Goal: Task Accomplishment & Management: Manage account settings

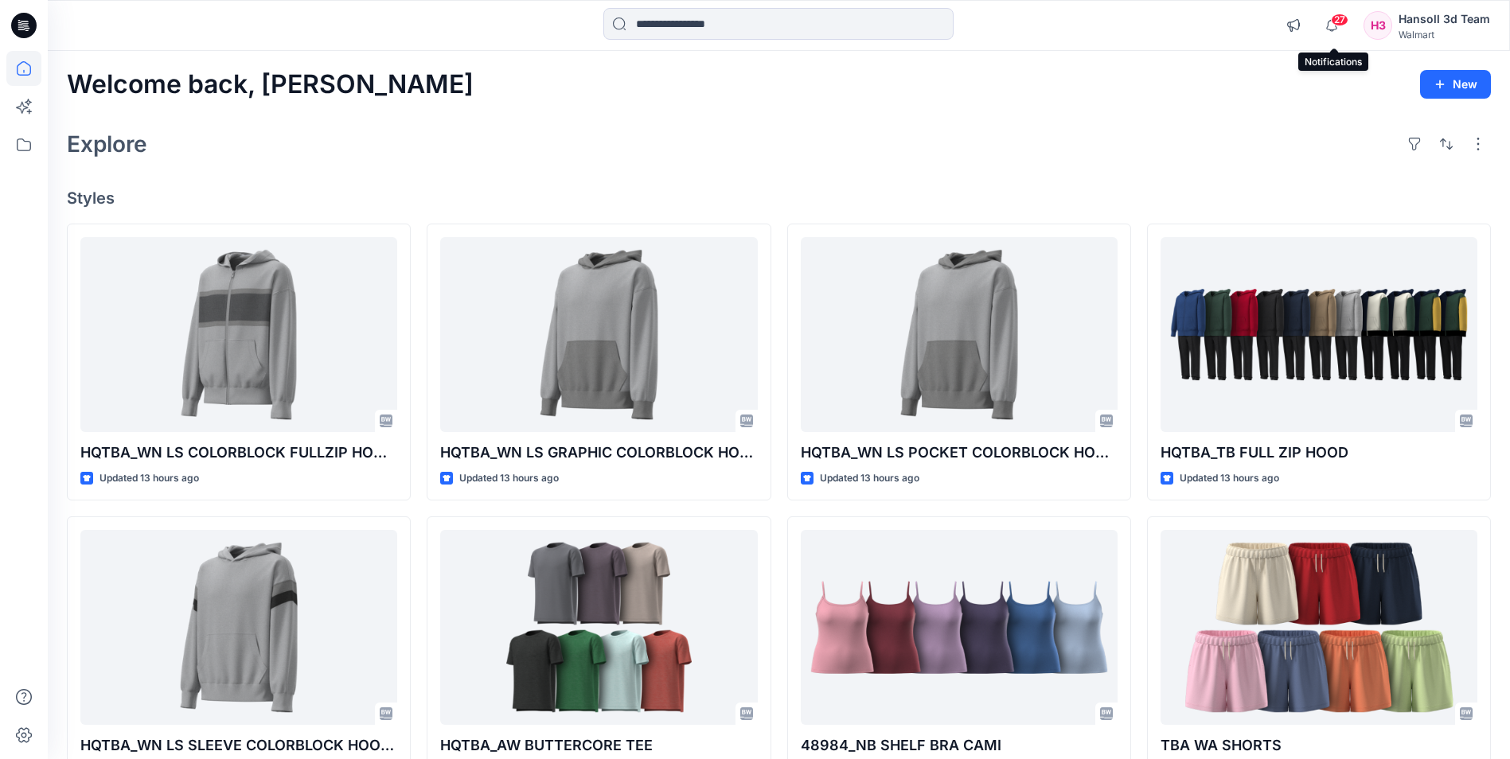
click at [1338, 18] on span "27" at bounding box center [1340, 20] width 18 height 13
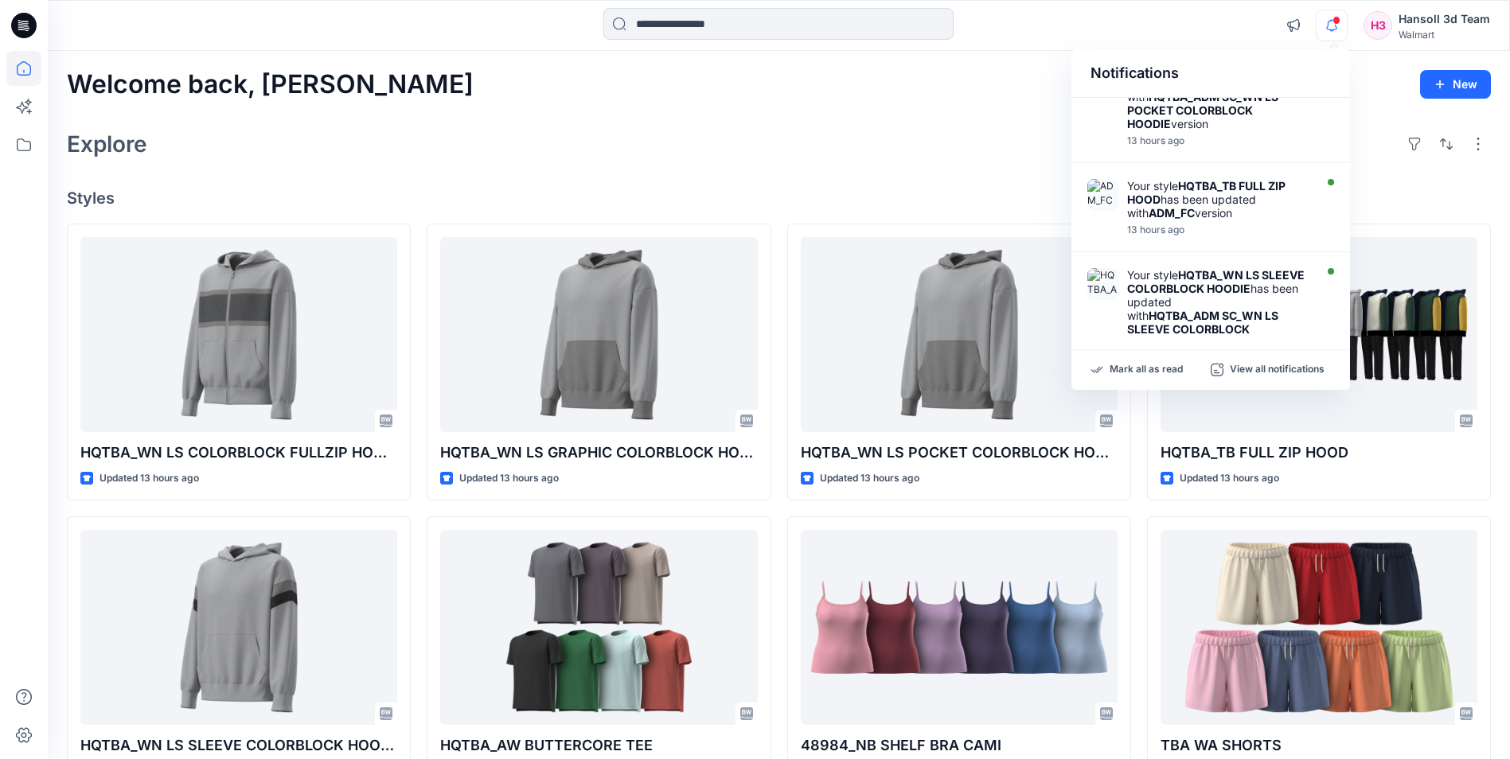
scroll to position [848, 0]
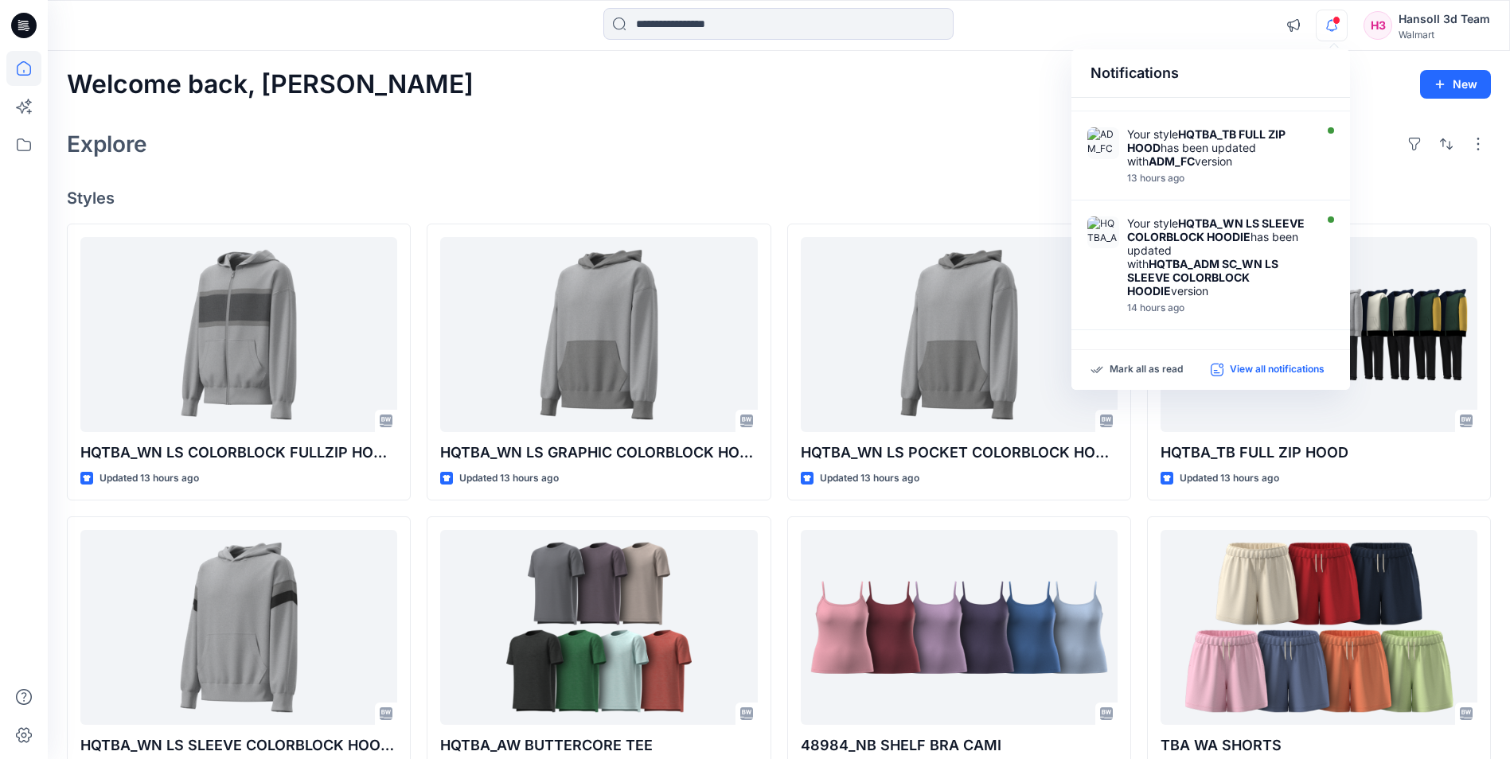
click at [1253, 368] on p "View all notifications" at bounding box center [1277, 370] width 95 height 14
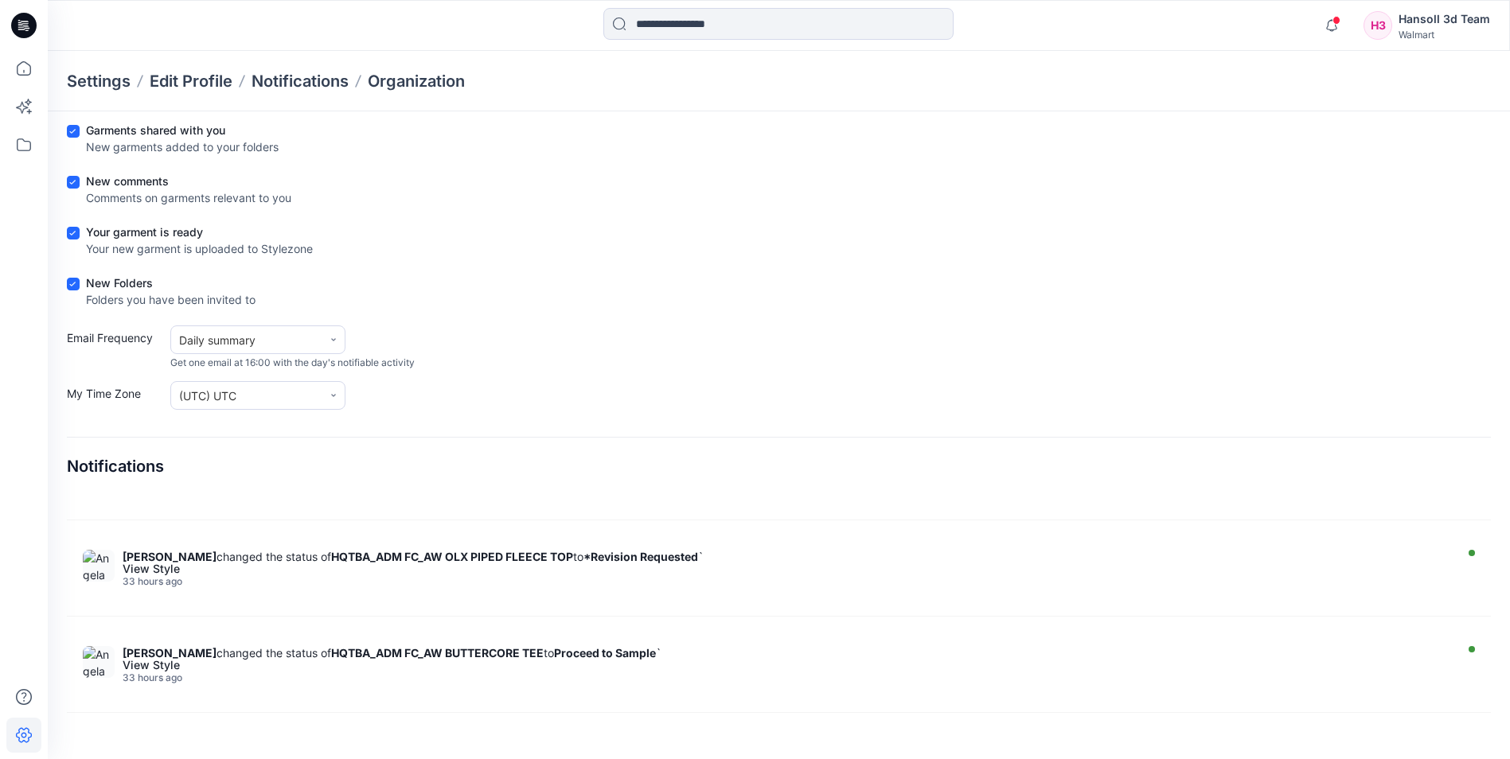
scroll to position [2706, 0]
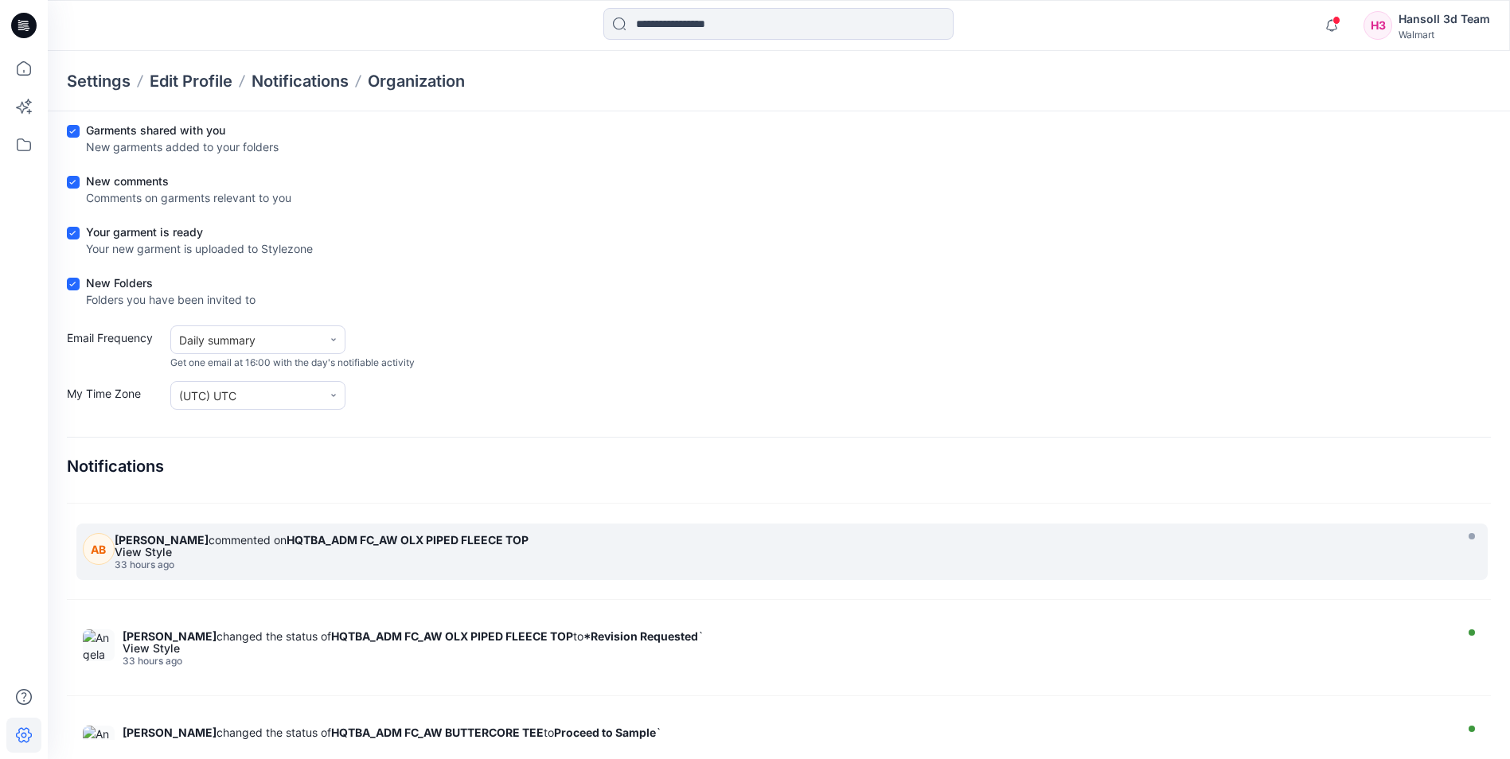
click at [412, 548] on div "View Style" at bounding box center [782, 552] width 1335 height 11
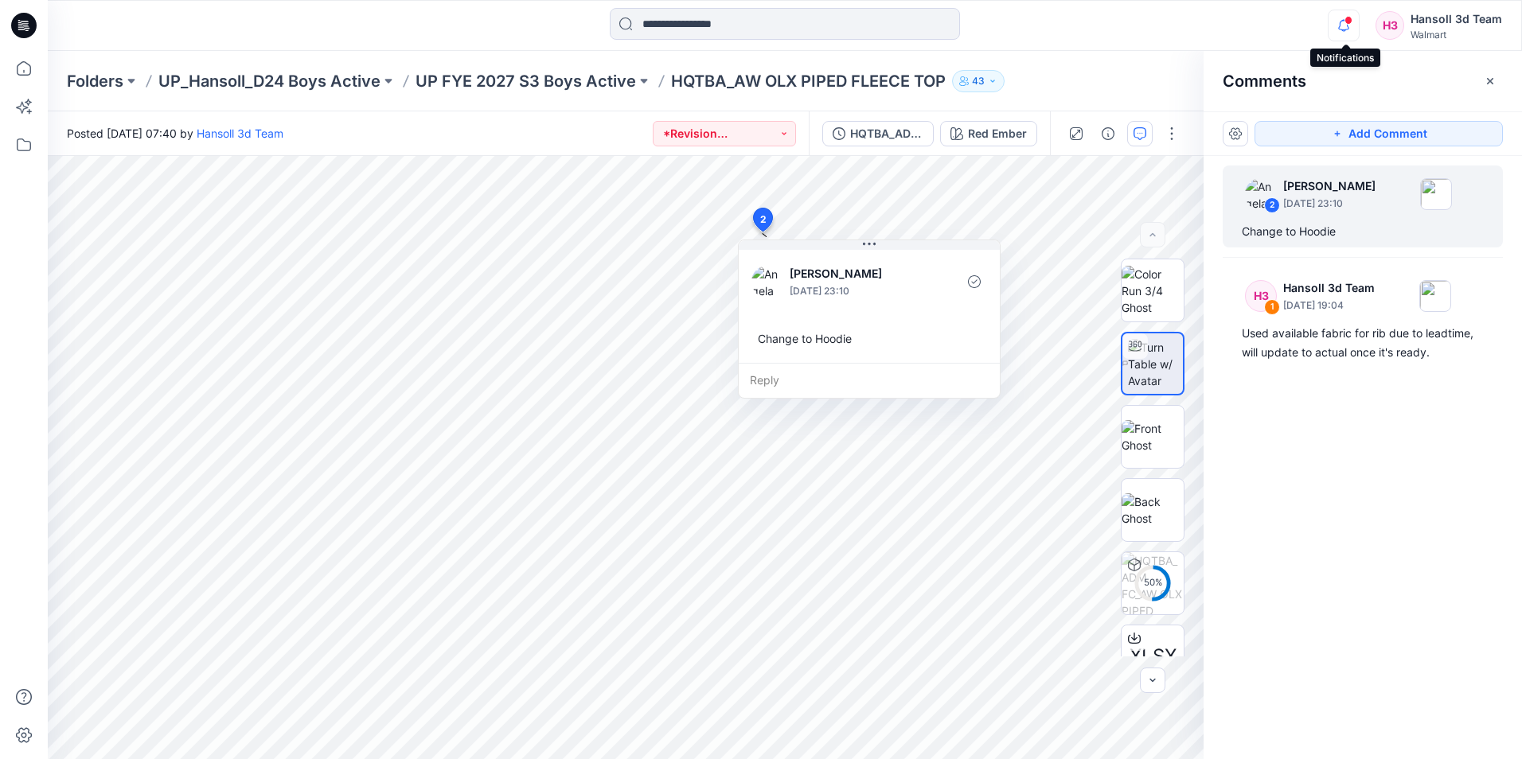
click at [1344, 33] on icon "button" at bounding box center [1343, 26] width 30 height 32
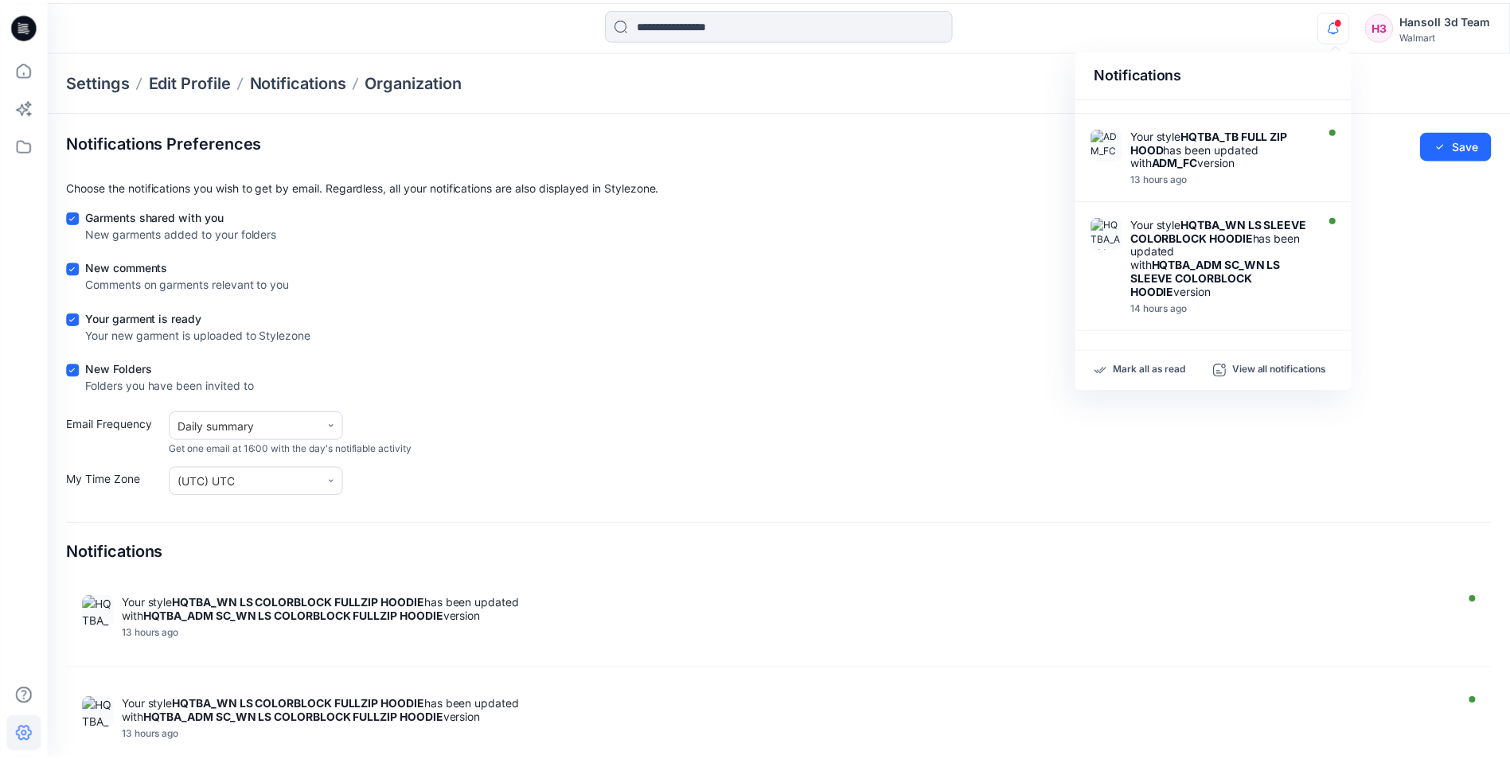
scroll to position [86, 0]
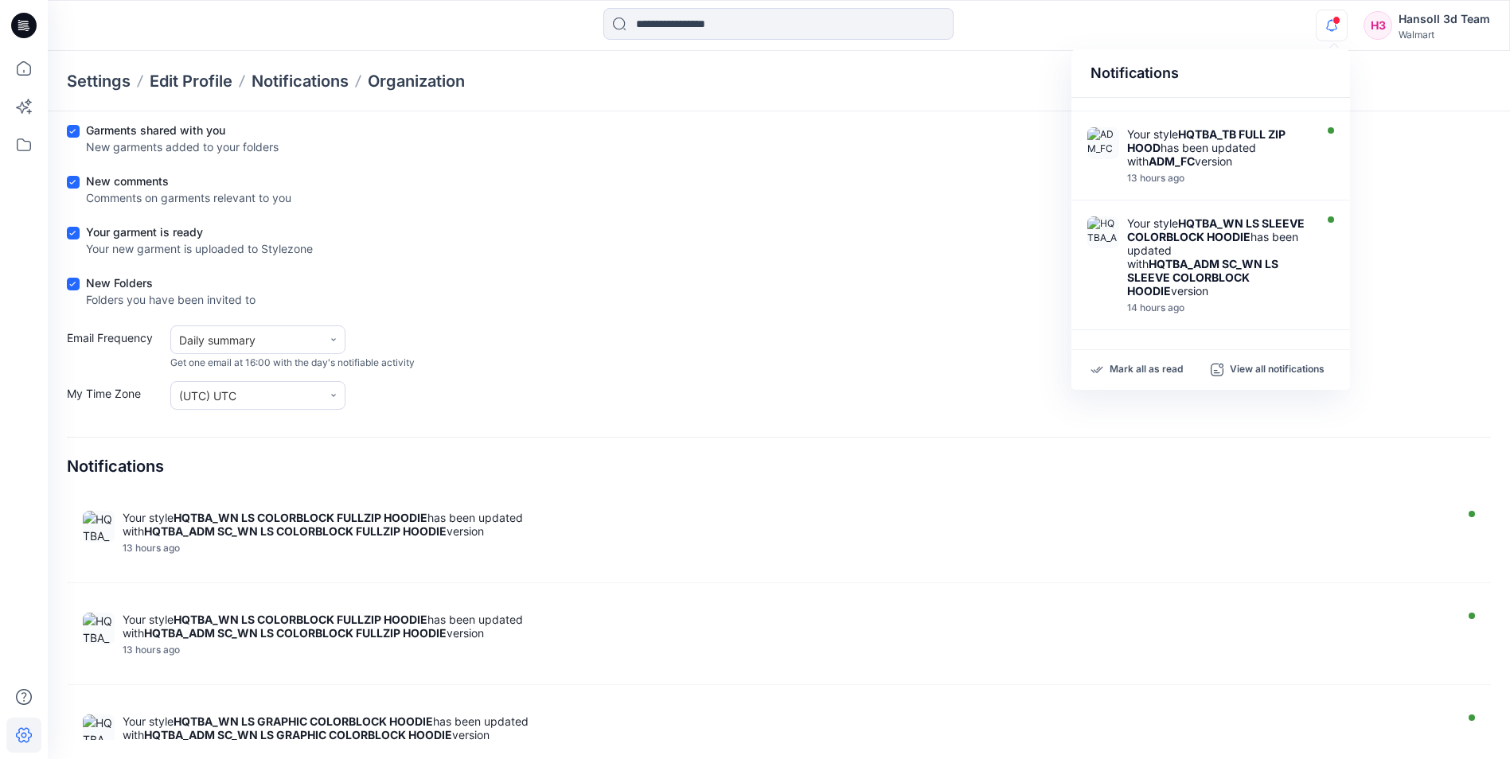
click at [1483, 218] on form "Garments shared with you New garments added to your folders New comments Commen…" at bounding box center [779, 266] width 1424 height 288
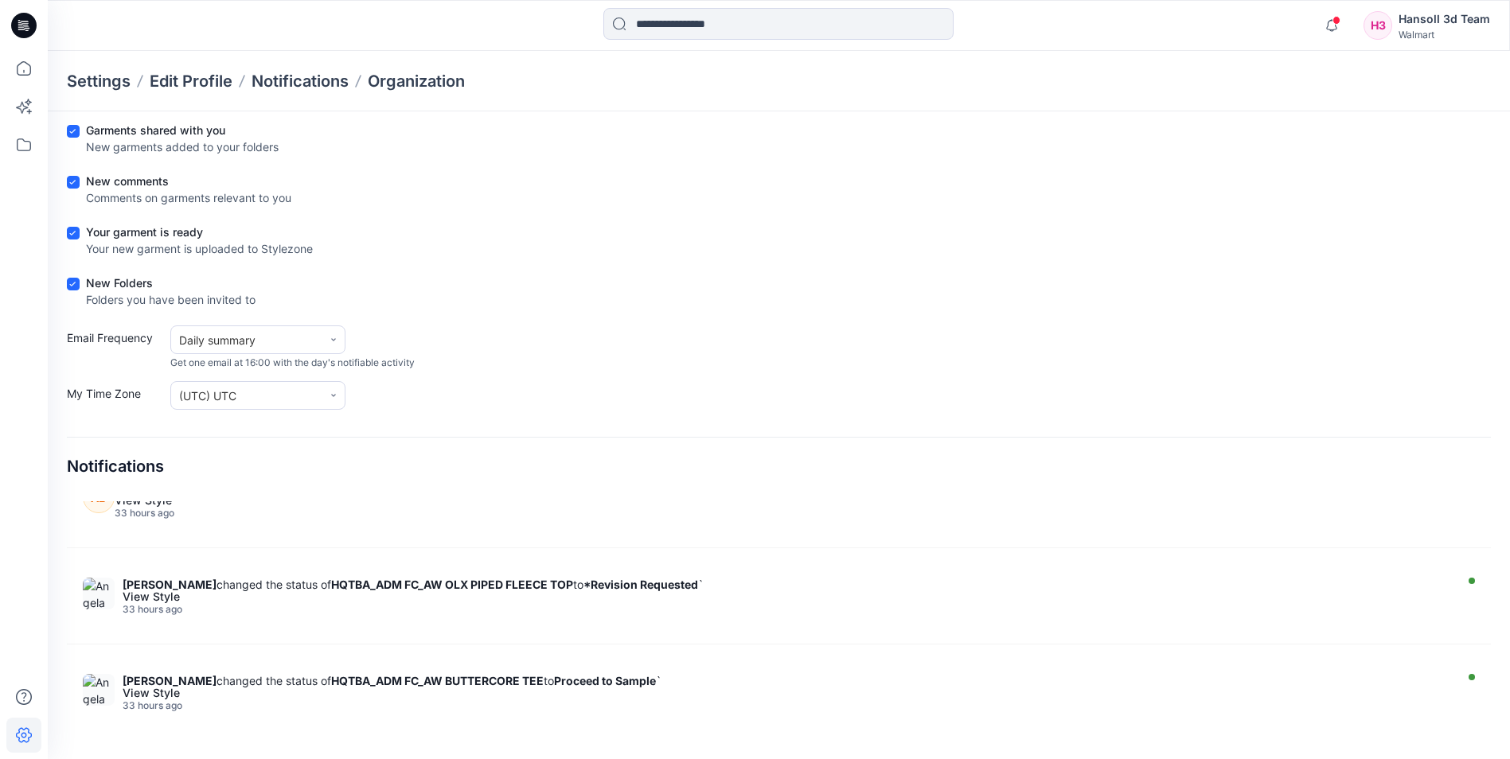
scroll to position [2786, 0]
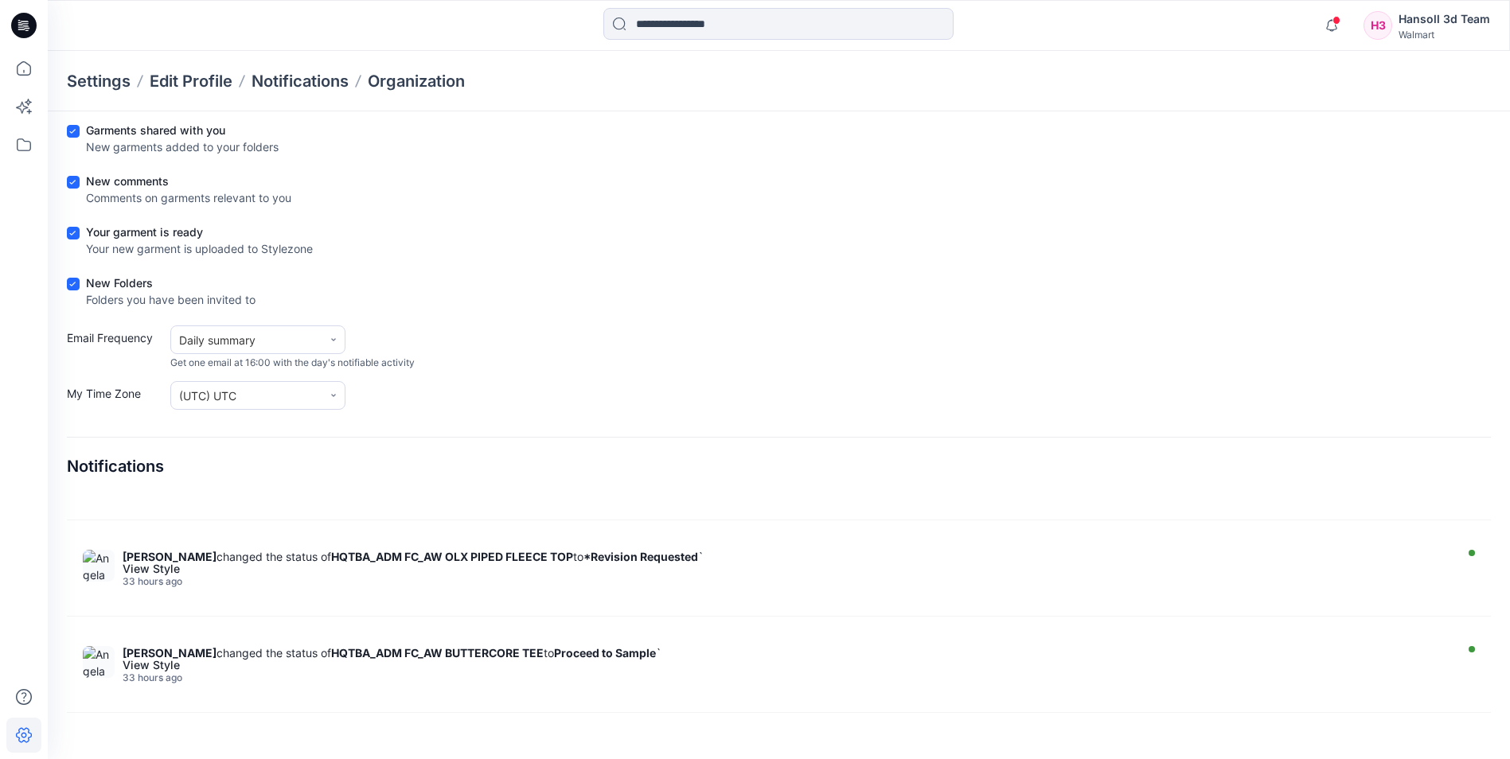
drag, startPoint x: 938, startPoint y: 502, endPoint x: 950, endPoint y: 473, distance: 32.1
click at [944, 486] on div "Notifications Preferences Save Choose the notifications you wish to get by emai…" at bounding box center [779, 393] width 1424 height 696
